Goal: Task Accomplishment & Management: Manage account settings

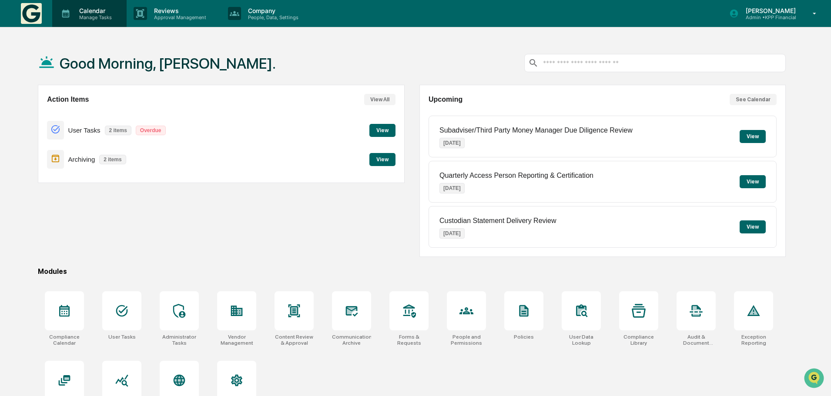
click at [102, 17] on p "Manage Tasks" at bounding box center [94, 17] width 44 height 6
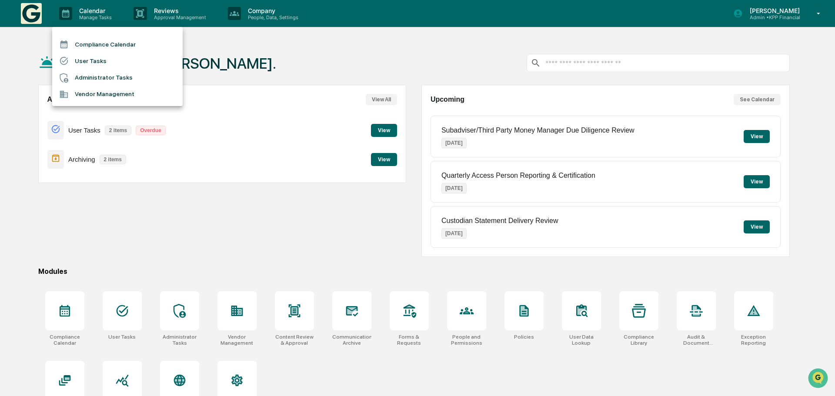
click at [103, 43] on li "Compliance Calendar" at bounding box center [117, 44] width 130 height 17
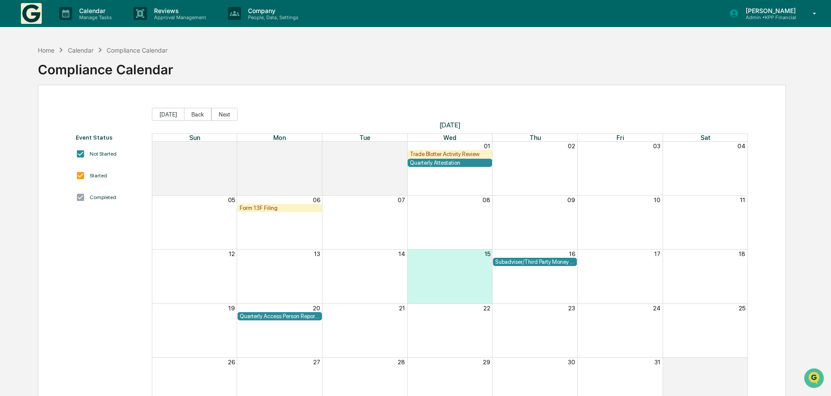
click at [297, 206] on div "Form 13F Filing" at bounding box center [280, 208] width 80 height 7
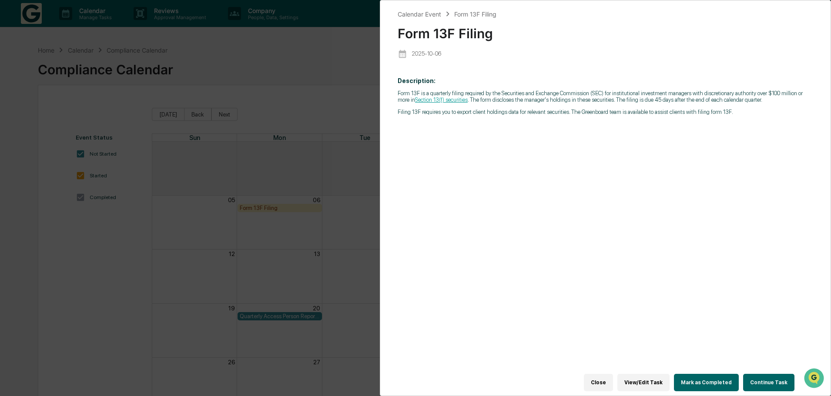
click at [430, 100] on link "Section 13(f) securities" at bounding box center [441, 100] width 53 height 7
click at [773, 383] on button "Continue Task" at bounding box center [768, 382] width 51 height 17
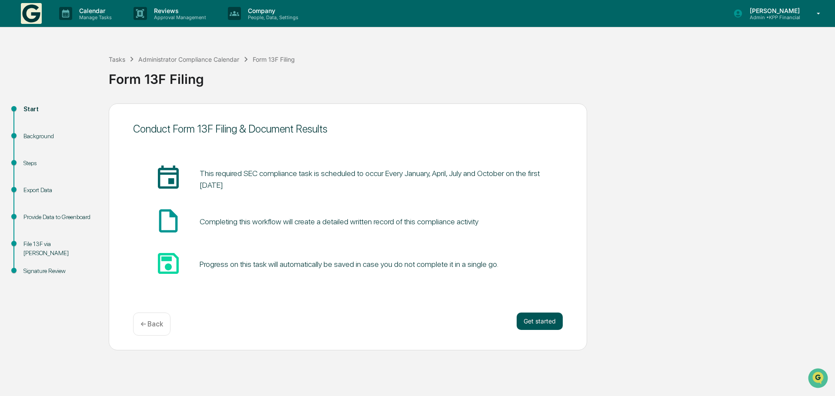
click at [539, 324] on button "Get started" at bounding box center [540, 321] width 46 height 17
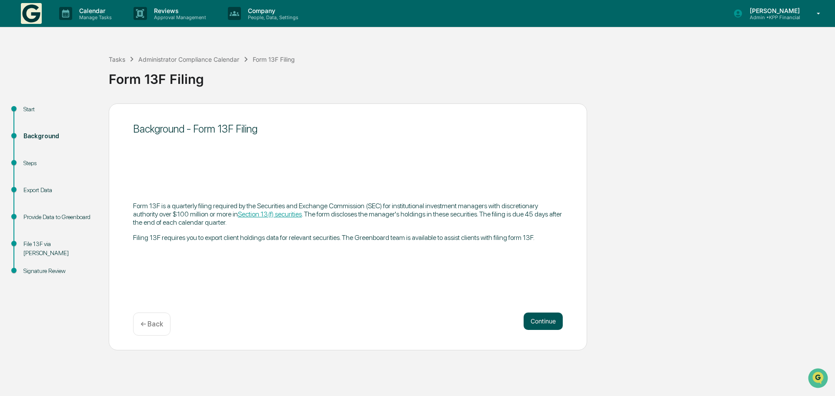
click at [539, 323] on button "Continue" at bounding box center [543, 321] width 39 height 17
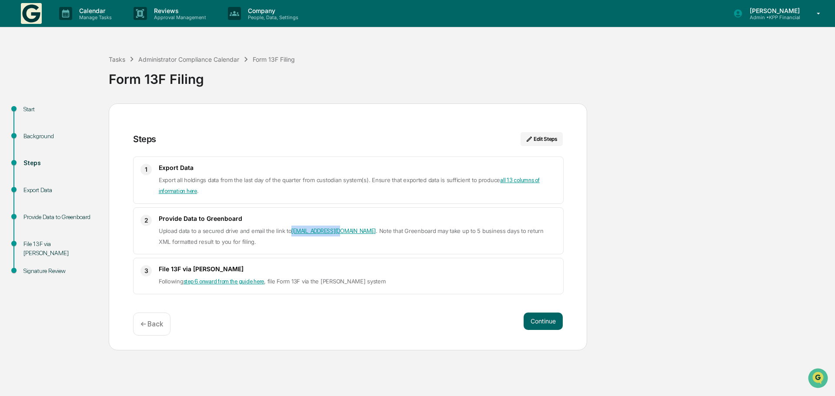
drag, startPoint x: 337, startPoint y: 230, endPoint x: 292, endPoint y: 230, distance: 44.4
click at [292, 230] on span "Upload data to a secured drive and email the link to [EMAIL_ADDRESS][DOMAIN_NAM…" at bounding box center [351, 236] width 385 height 18
copy link "[EMAIL_ADDRESS][DOMAIN_NAME]"
click at [93, 16] on p "Manage Tasks" at bounding box center [94, 17] width 44 height 6
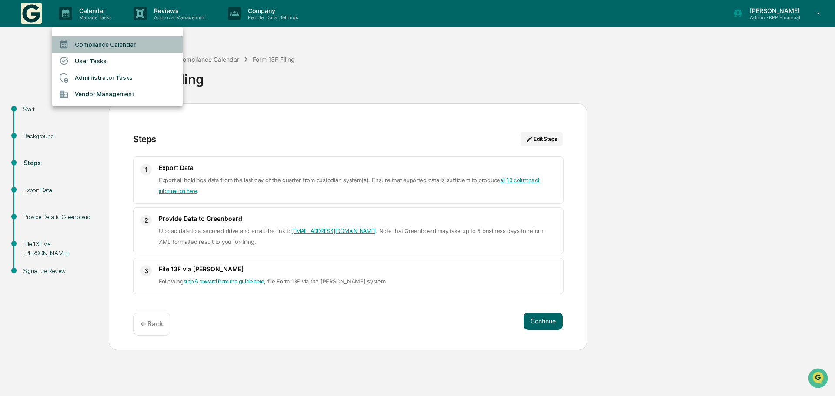
click at [98, 40] on li "Compliance Calendar" at bounding box center [117, 44] width 130 height 17
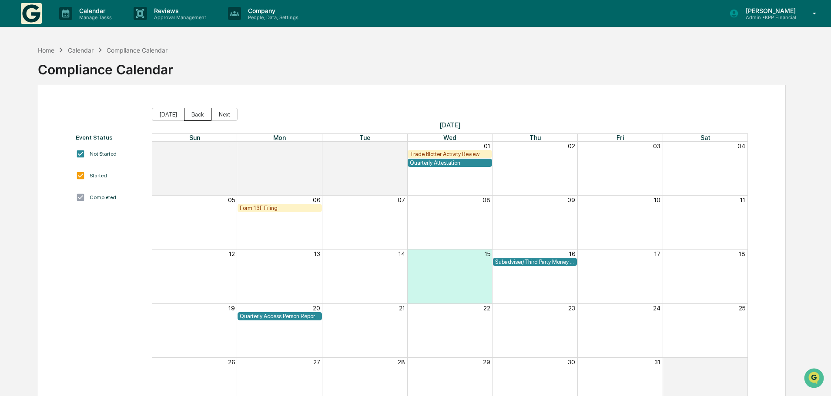
click at [194, 110] on button "Back" at bounding box center [197, 114] width 27 height 13
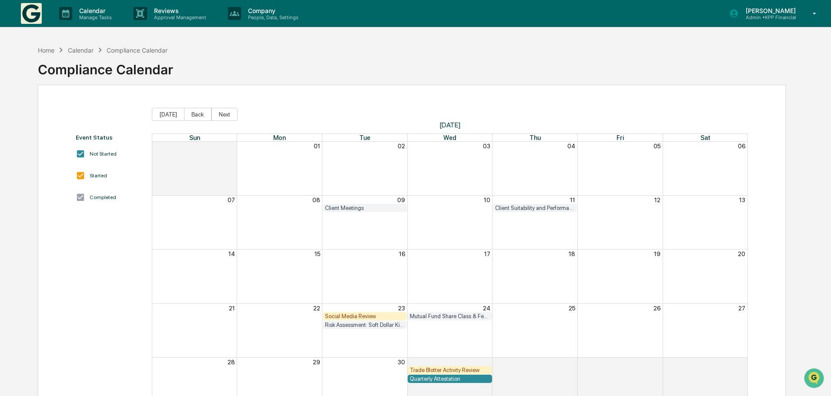
click at [378, 317] on div "Social Media Review" at bounding box center [365, 316] width 80 height 7
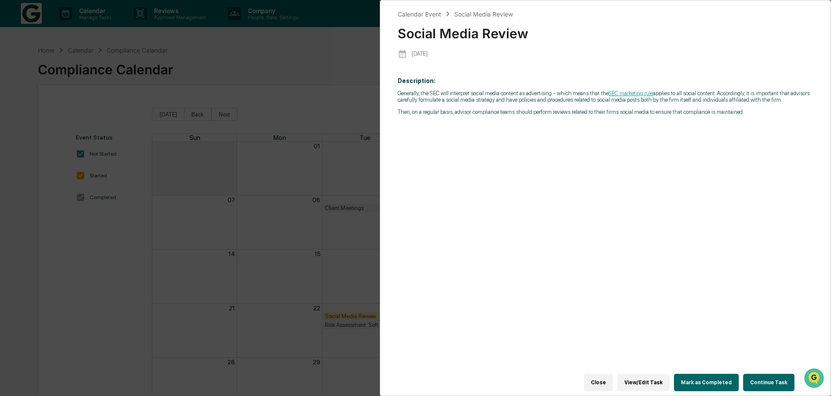
click at [718, 378] on button "Mark as Completed" at bounding box center [706, 382] width 65 height 17
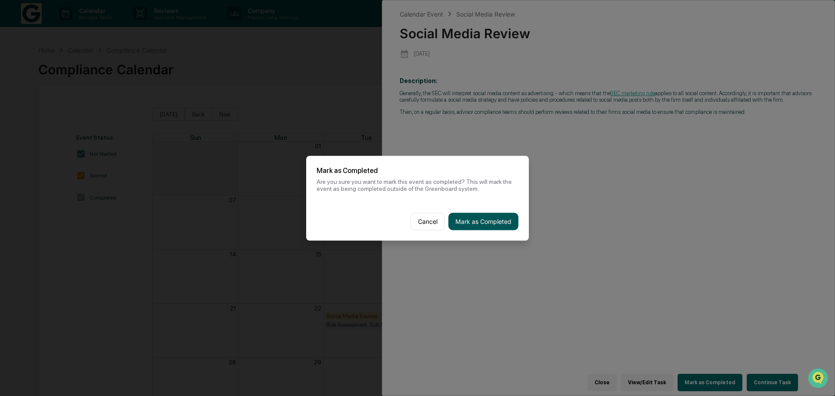
click at [499, 219] on button "Mark as Completed" at bounding box center [483, 221] width 70 height 17
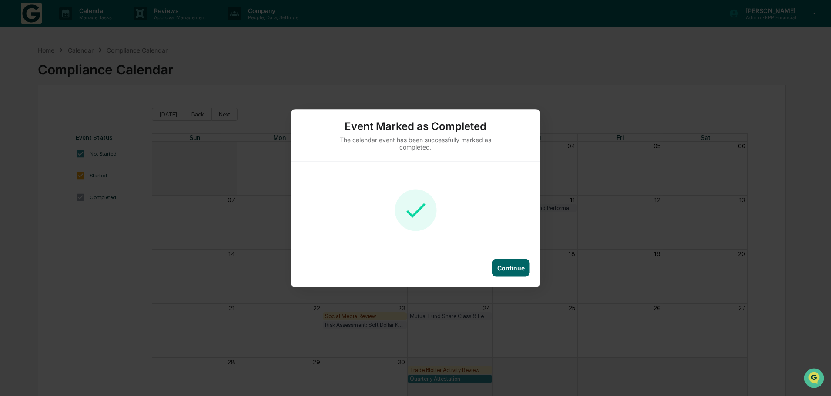
click at [506, 268] on div "Continue" at bounding box center [510, 267] width 27 height 7
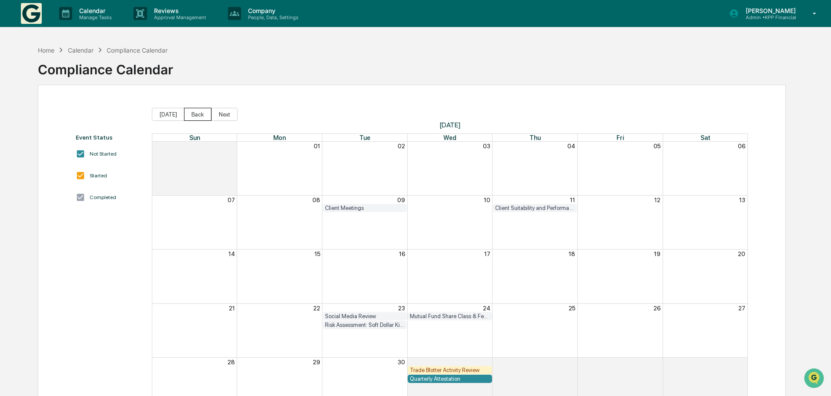
click at [189, 116] on button "Back" at bounding box center [197, 114] width 27 height 13
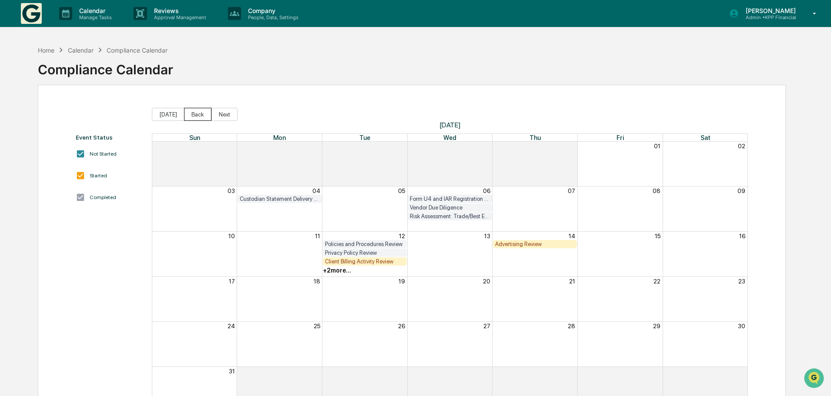
click at [194, 113] on button "Back" at bounding box center [197, 114] width 27 height 13
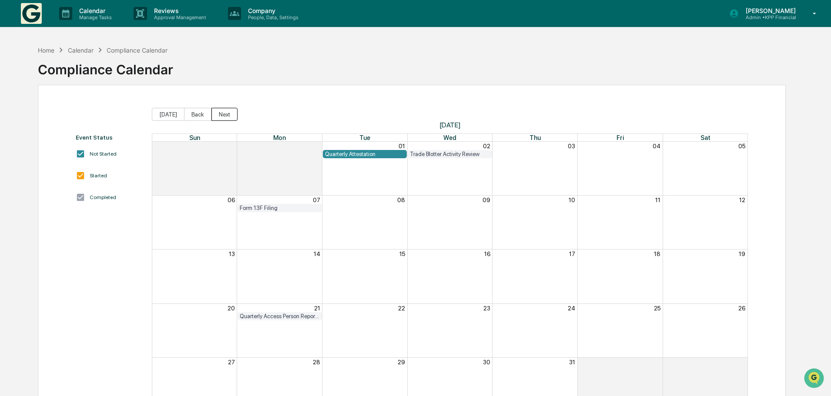
click at [225, 115] on button "Next" at bounding box center [224, 114] width 26 height 13
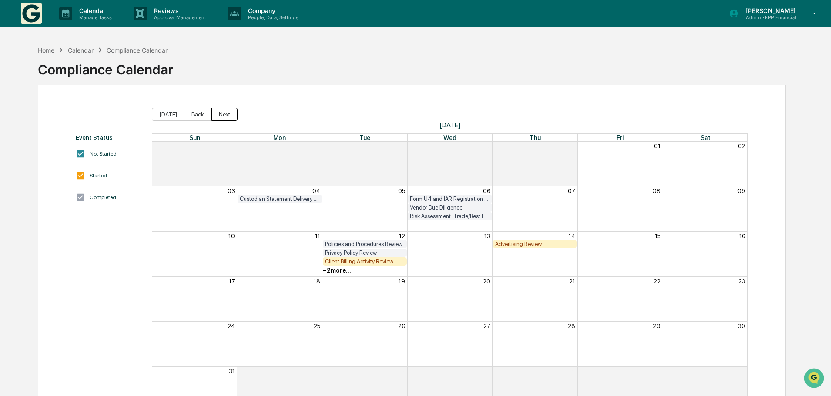
click at [225, 115] on button "Next" at bounding box center [224, 114] width 26 height 13
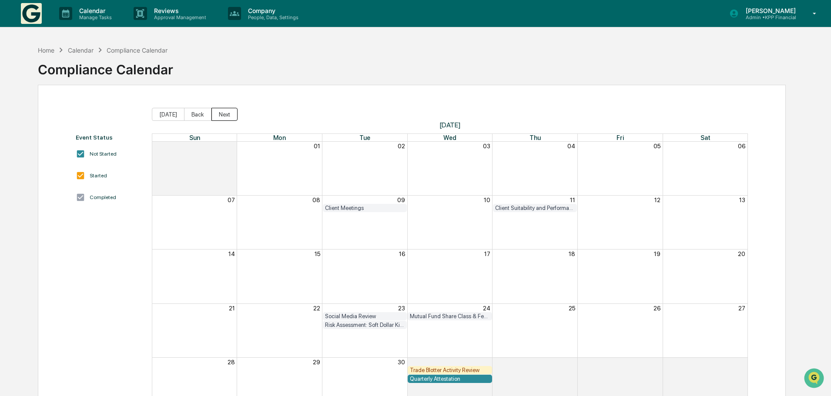
click at [225, 116] on button "Next" at bounding box center [224, 114] width 26 height 13
